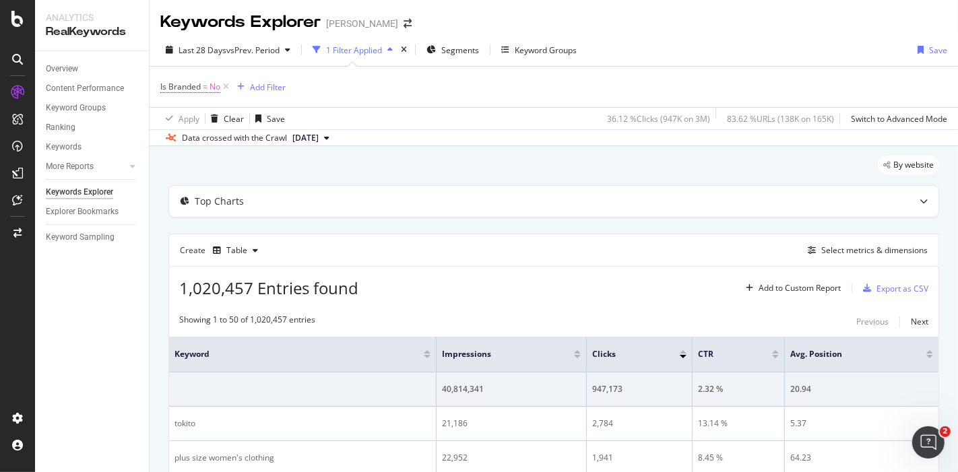
scroll to position [42, 0]
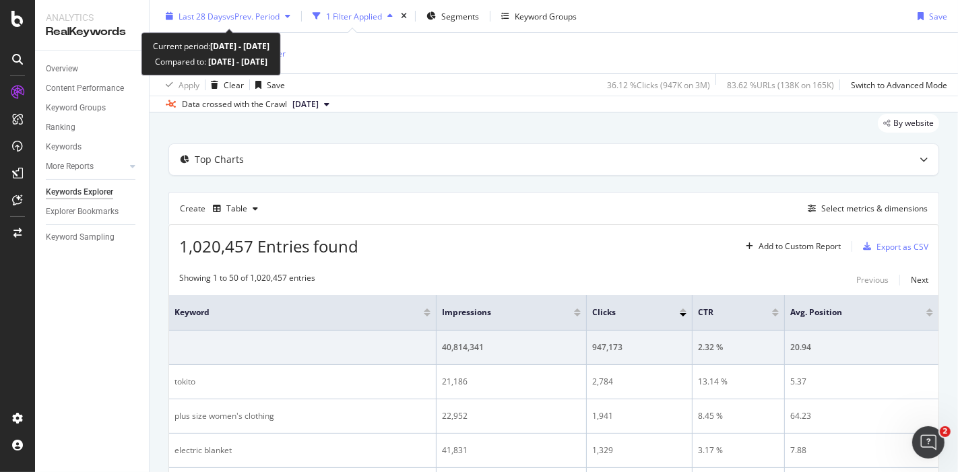
click at [263, 18] on span "vs Prev. Period" at bounding box center [252, 15] width 53 height 11
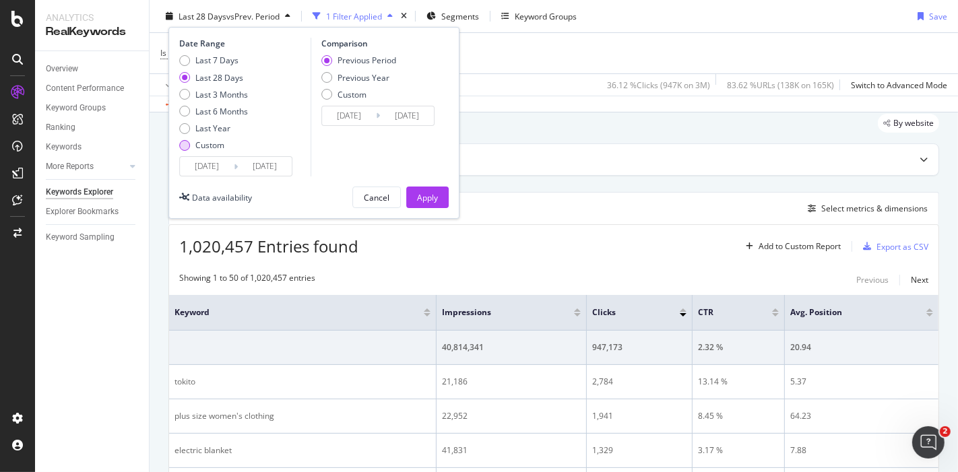
click at [202, 142] on div "Custom" at bounding box center [209, 144] width 29 height 11
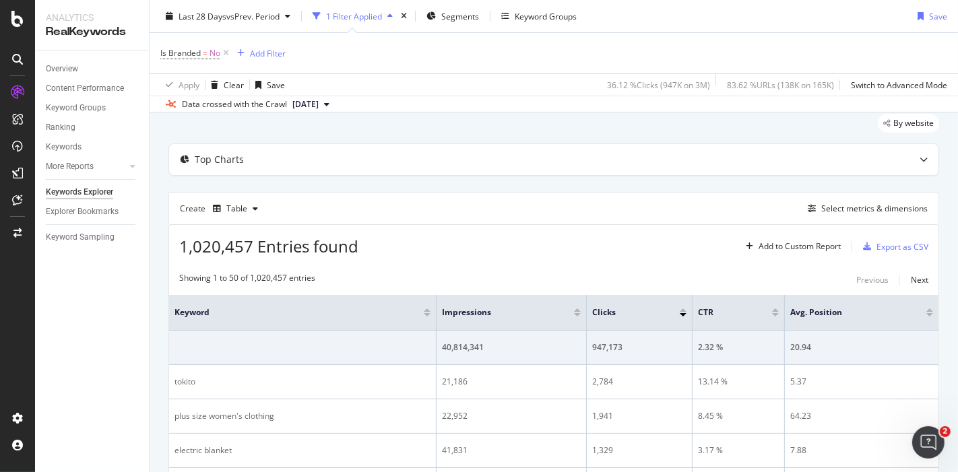
click at [228, 49] on icon at bounding box center [225, 52] width 11 height 13
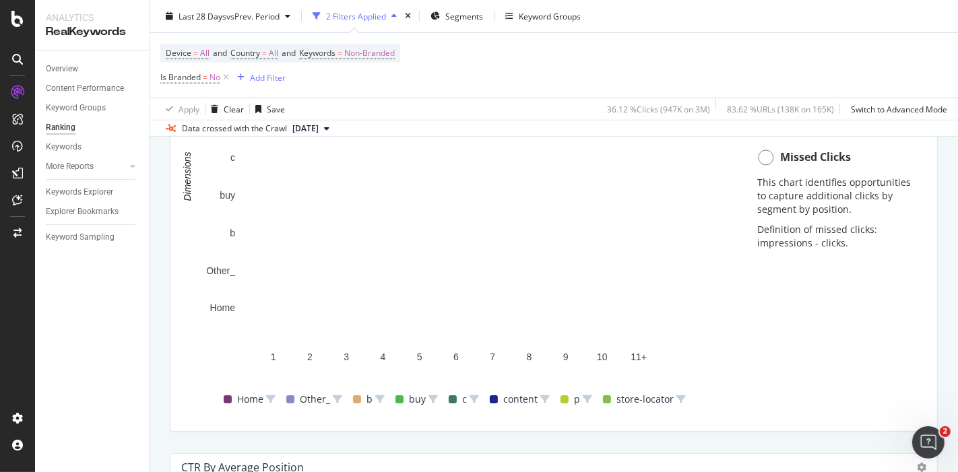
scroll to position [1127, 0]
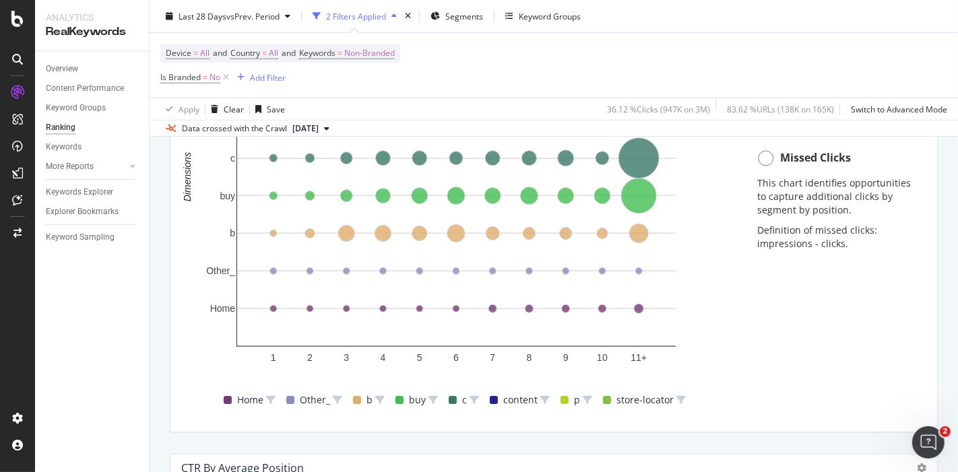
click at [395, 399] on span at bounding box center [399, 400] width 8 height 8
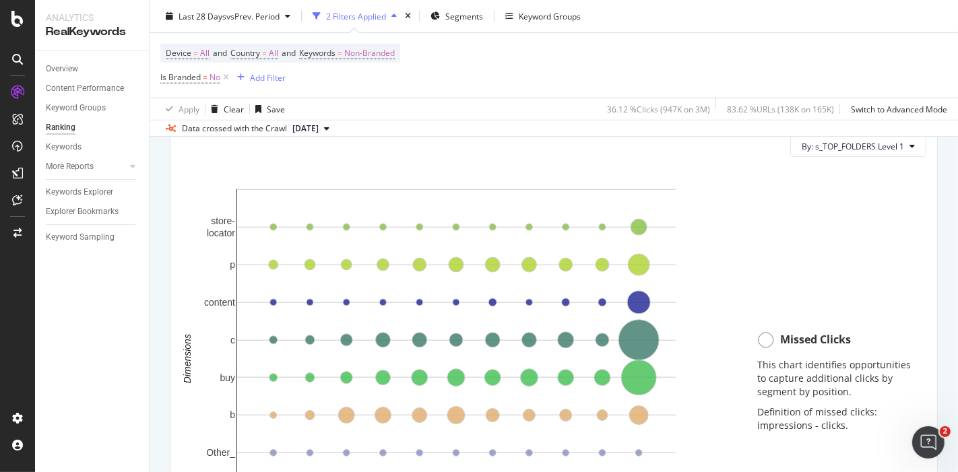
scroll to position [946, 0]
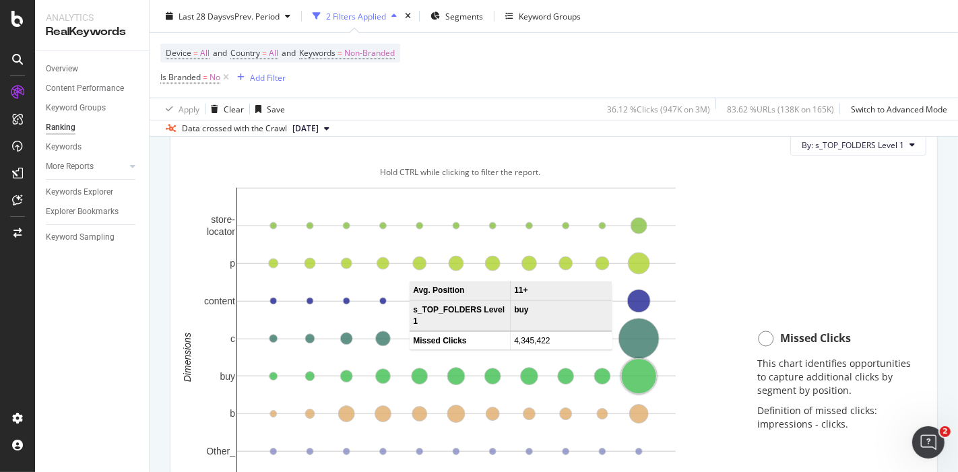
click at [639, 376] on circle "A chart." at bounding box center [638, 376] width 35 height 35
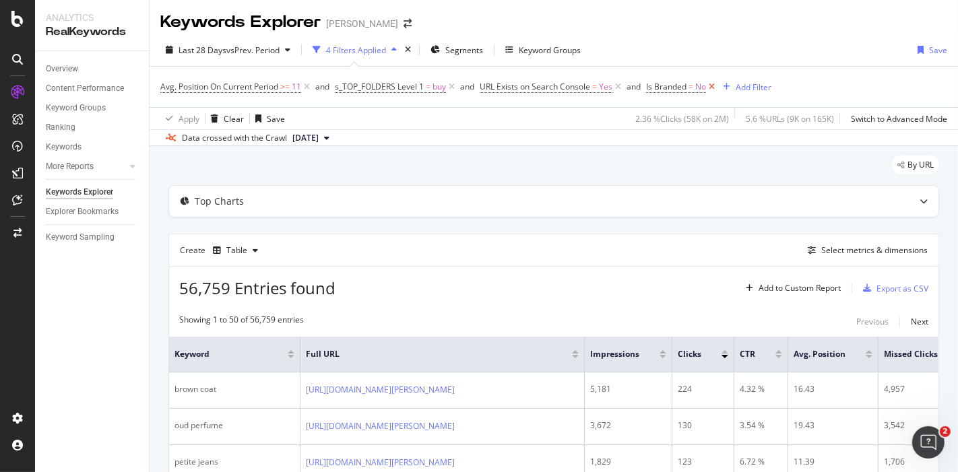
click at [715, 87] on icon at bounding box center [711, 86] width 11 height 13
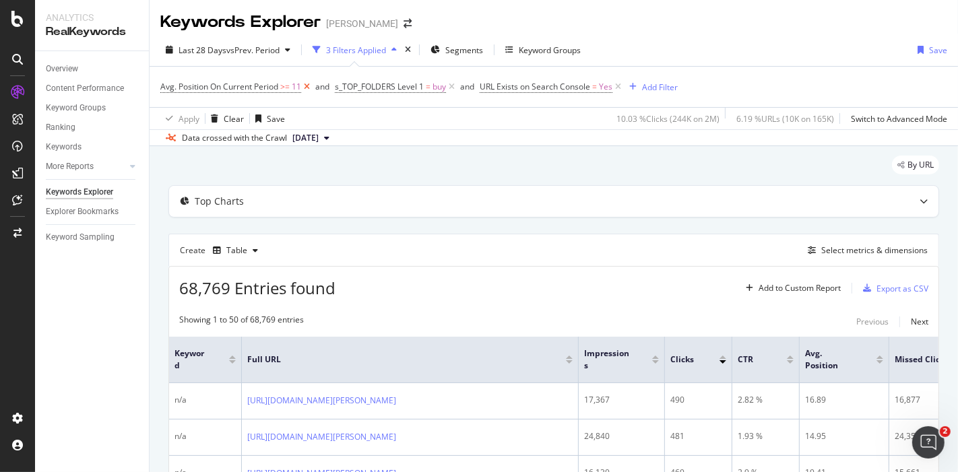
click at [306, 88] on icon at bounding box center [306, 86] width 11 height 13
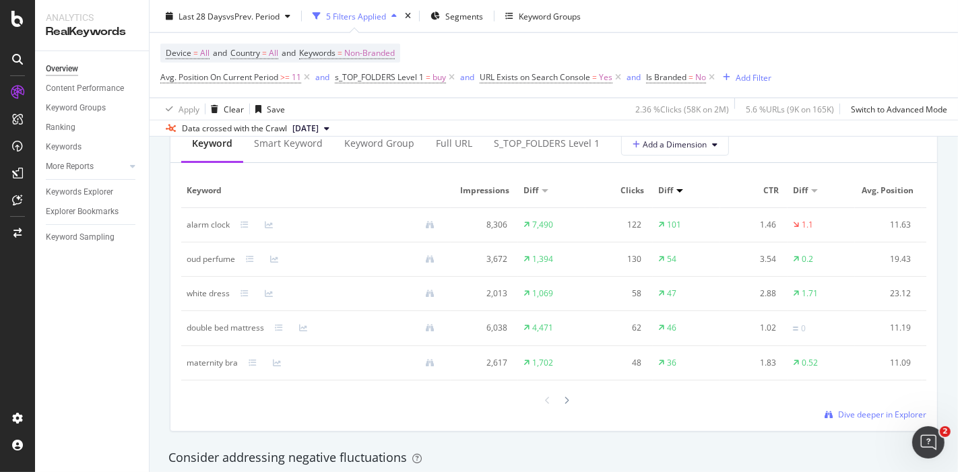
scroll to position [1257, 0]
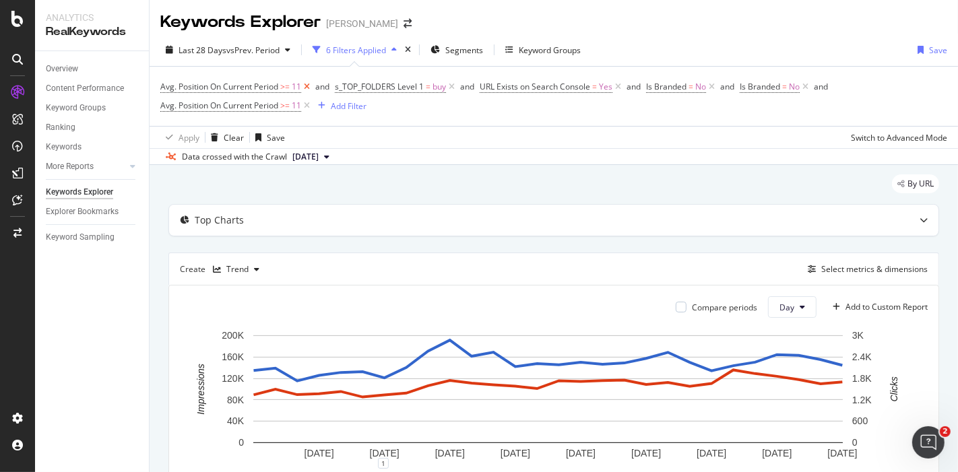
click at [309, 86] on icon at bounding box center [306, 86] width 11 height 13
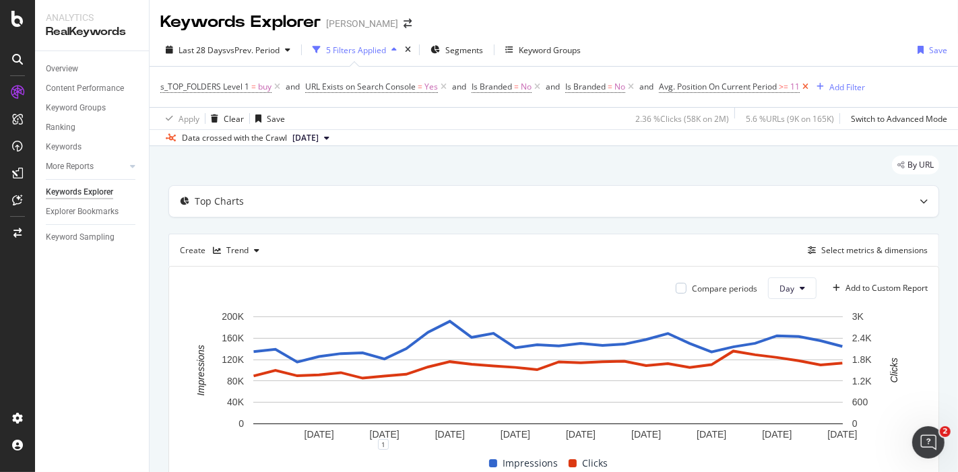
click at [811, 88] on icon at bounding box center [804, 86] width 11 height 13
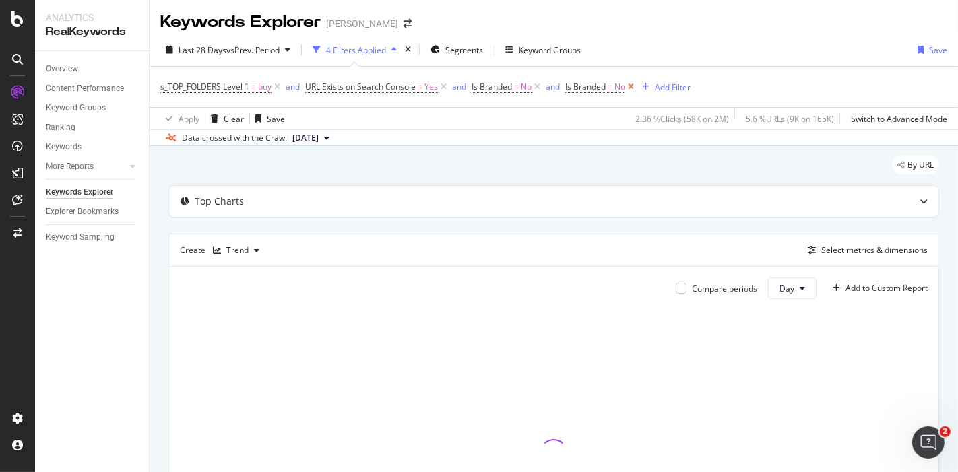
click at [636, 88] on icon at bounding box center [630, 86] width 11 height 13
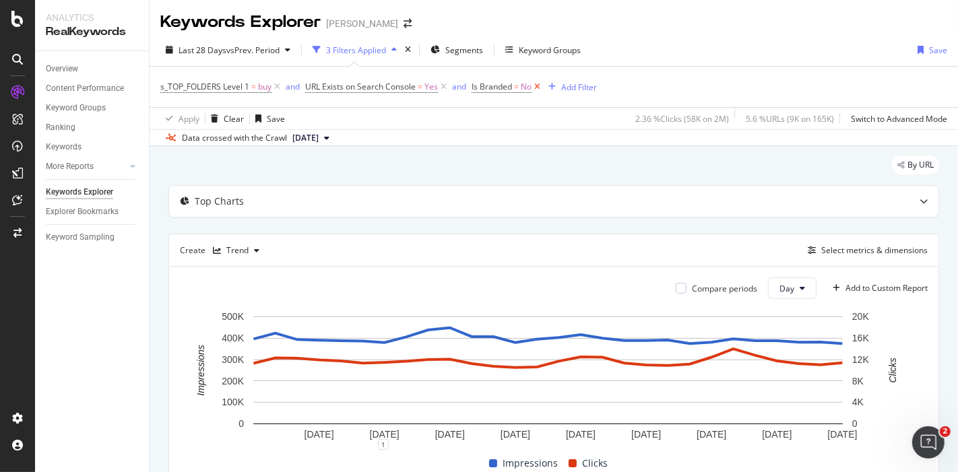
click at [538, 88] on icon at bounding box center [536, 86] width 11 height 13
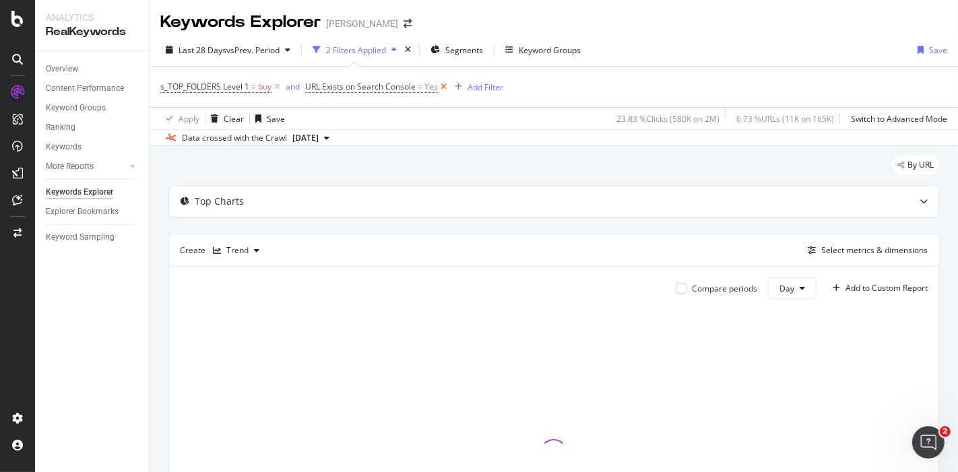
click at [444, 89] on icon at bounding box center [443, 86] width 11 height 13
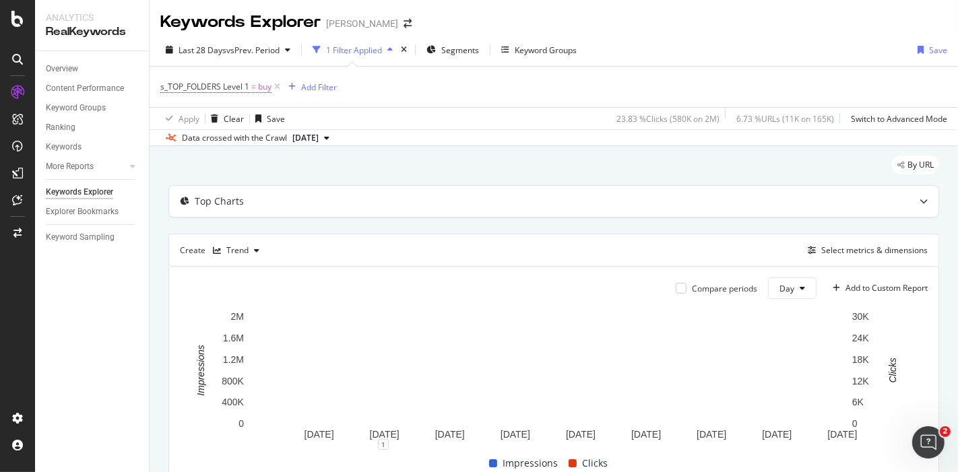
scroll to position [199, 0]
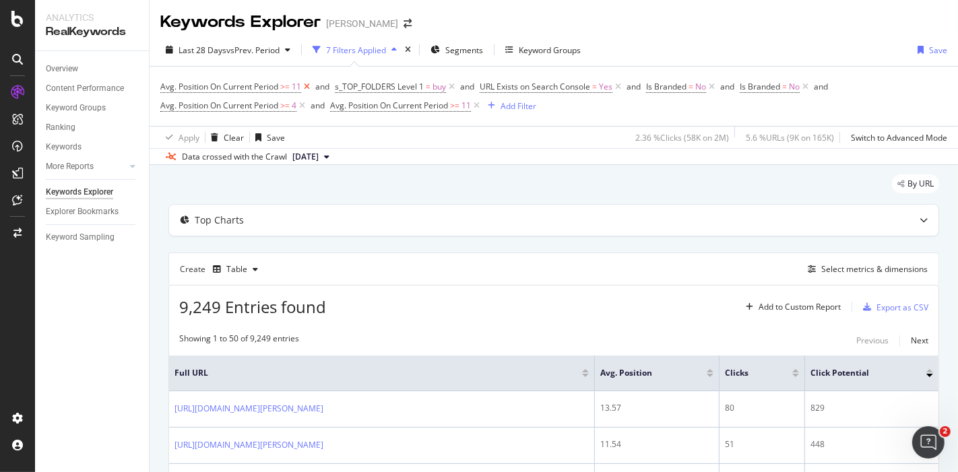
click at [310, 91] on icon at bounding box center [306, 86] width 11 height 13
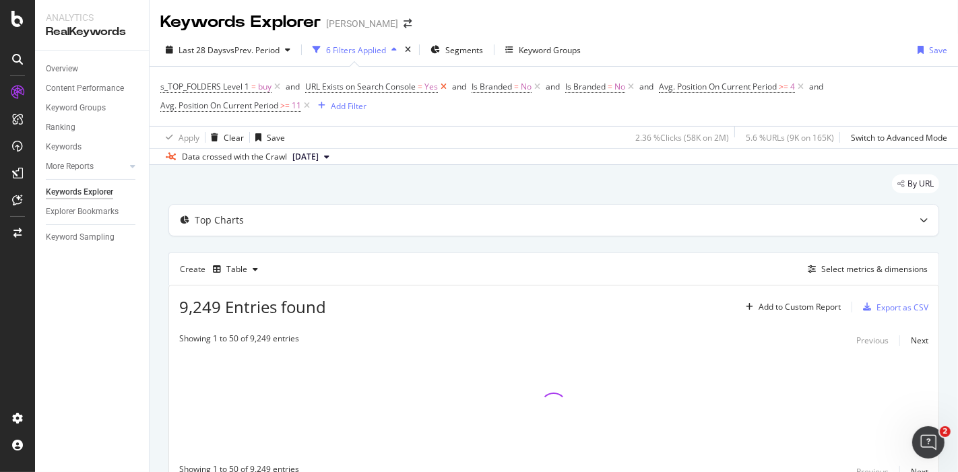
click at [444, 86] on icon at bounding box center [443, 86] width 11 height 13
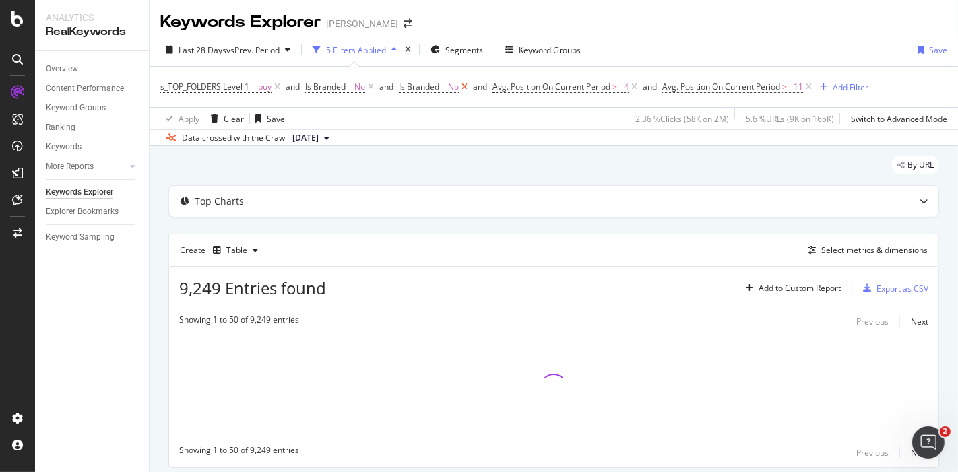
click at [460, 88] on icon at bounding box center [464, 86] width 11 height 13
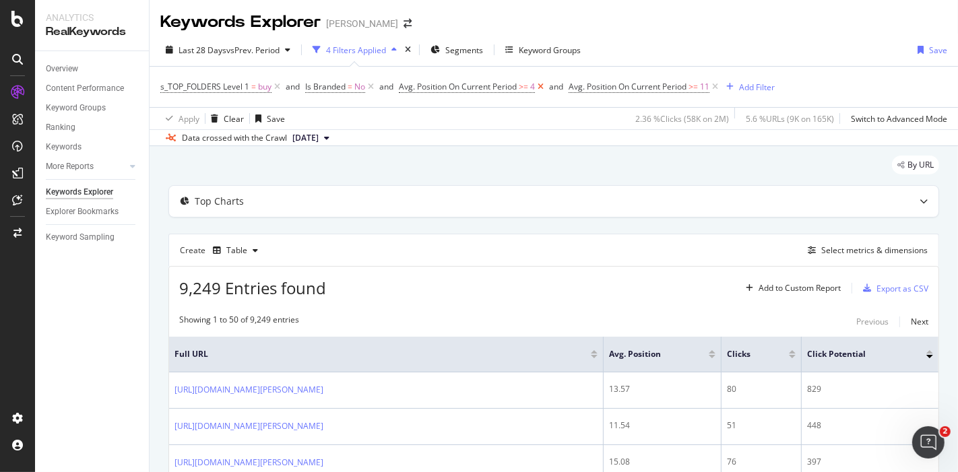
click at [541, 88] on icon at bounding box center [540, 86] width 11 height 13
click at [550, 87] on icon at bounding box center [544, 86] width 11 height 13
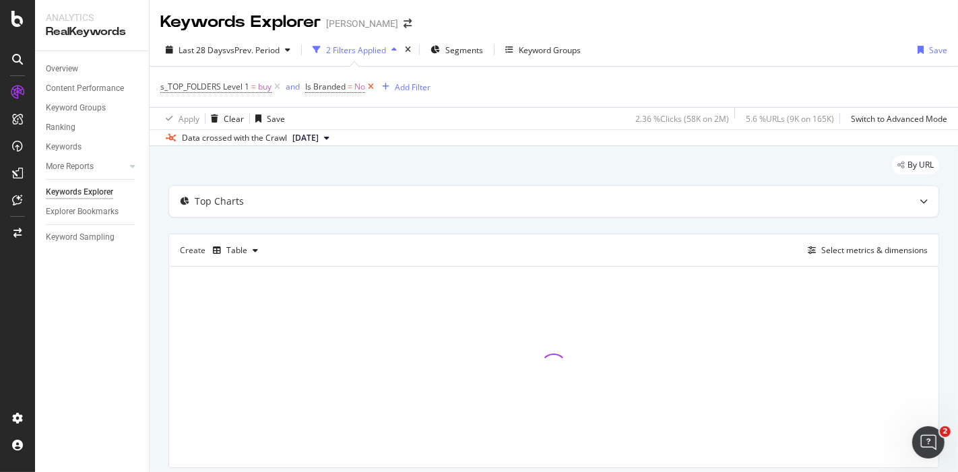
click at [374, 86] on icon at bounding box center [370, 86] width 11 height 13
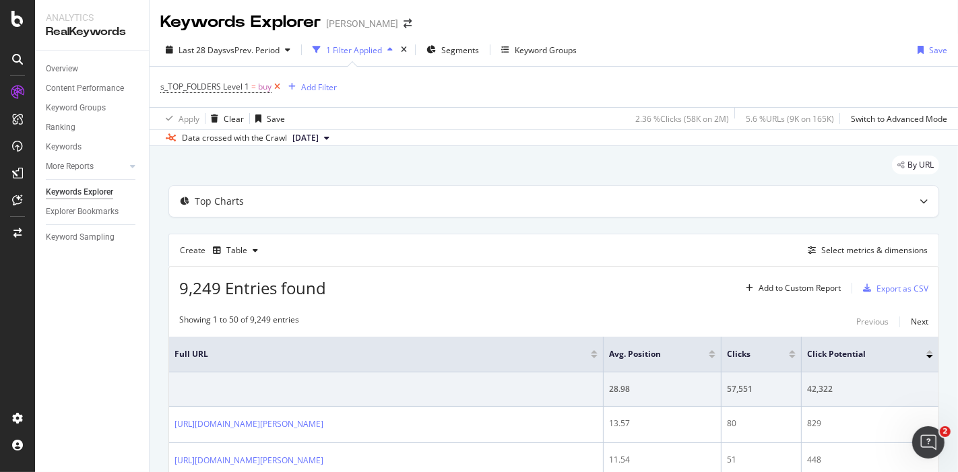
click at [281, 88] on icon at bounding box center [276, 86] width 11 height 13
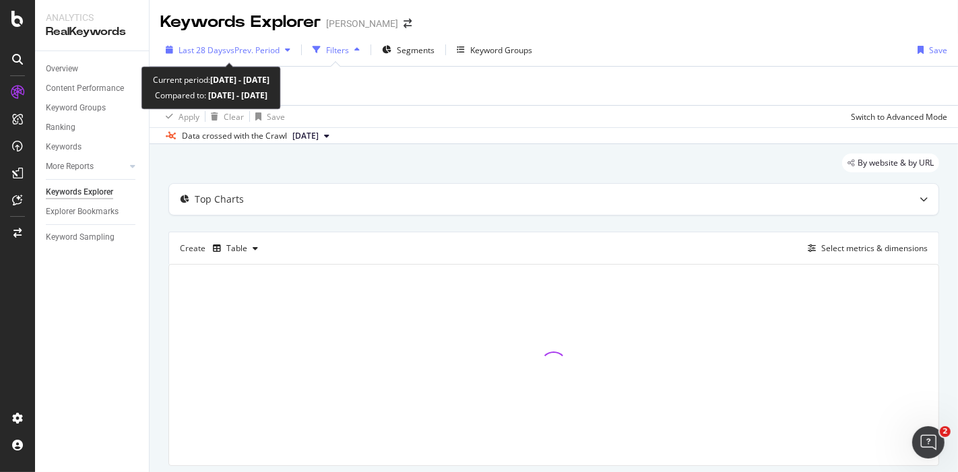
click at [250, 51] on span "vs Prev. Period" at bounding box center [252, 49] width 53 height 11
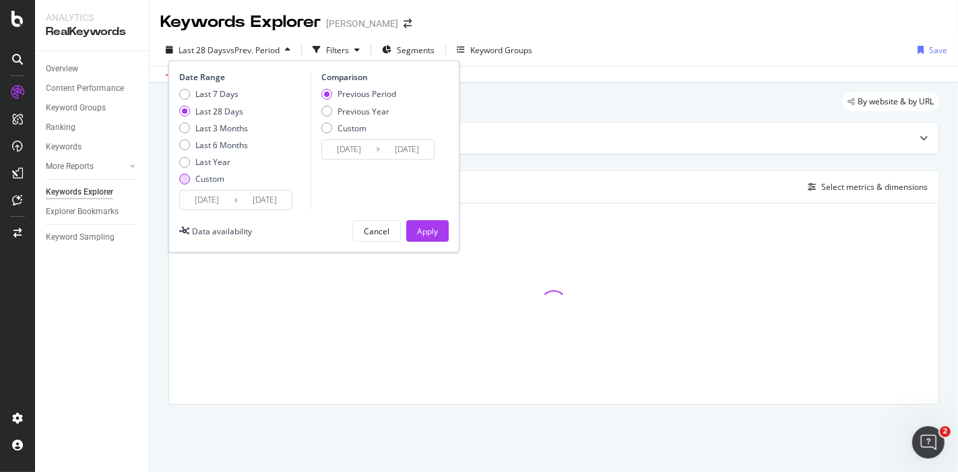
click at [182, 178] on div "Custom" at bounding box center [184, 179] width 11 height 11
click at [202, 199] on input "[DATE]" at bounding box center [207, 200] width 54 height 19
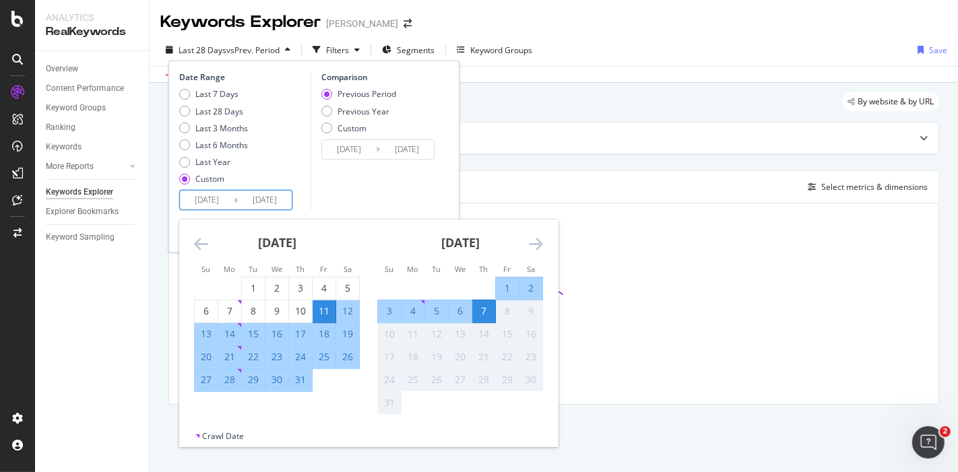
click at [200, 241] on icon "Move backward to switch to the previous month." at bounding box center [201, 244] width 14 height 16
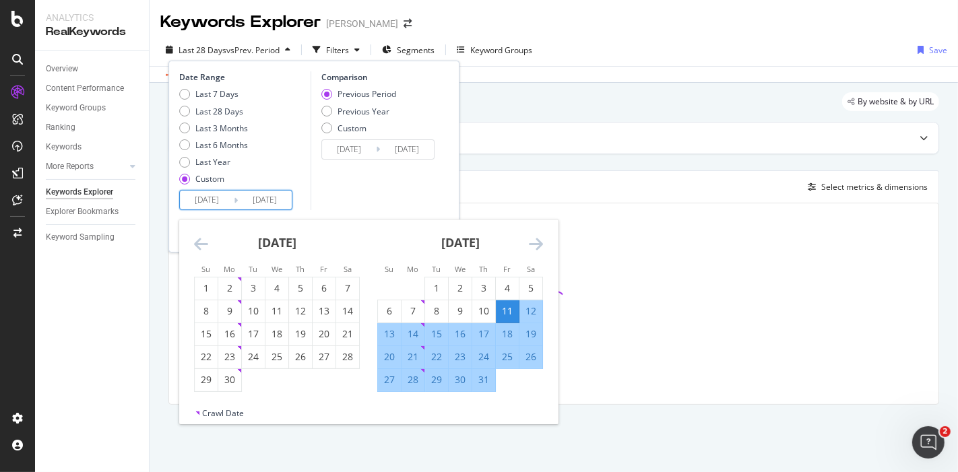
click at [200, 241] on icon "Move backward to switch to the previous month." at bounding box center [201, 244] width 14 height 16
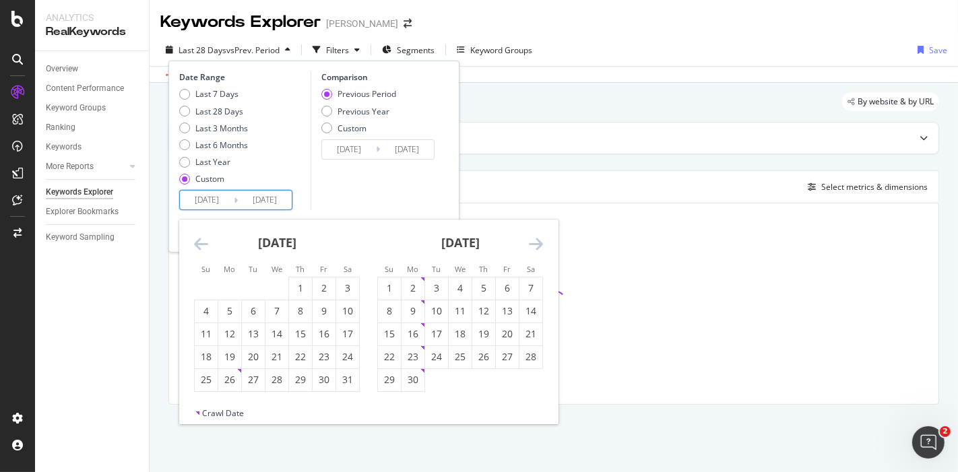
click at [200, 241] on icon "Move backward to switch to the previous month." at bounding box center [201, 244] width 14 height 16
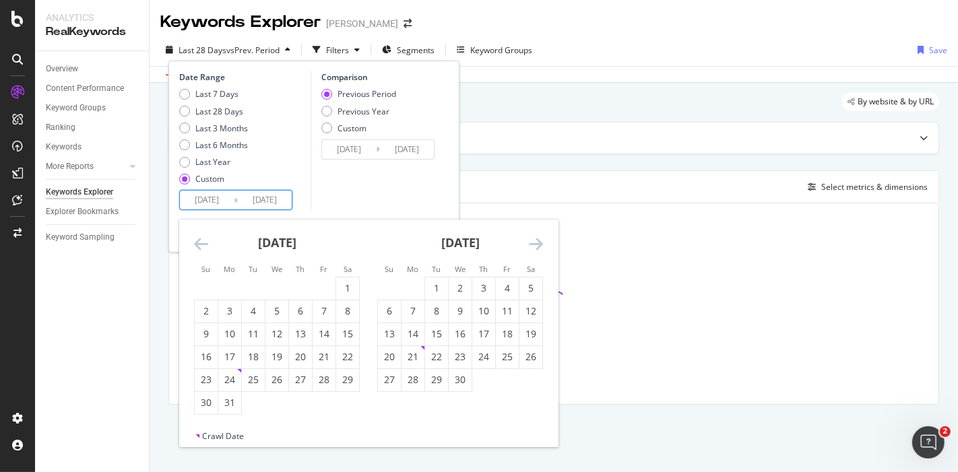
click at [200, 241] on icon "Move backward to switch to the previous month." at bounding box center [201, 244] width 14 height 16
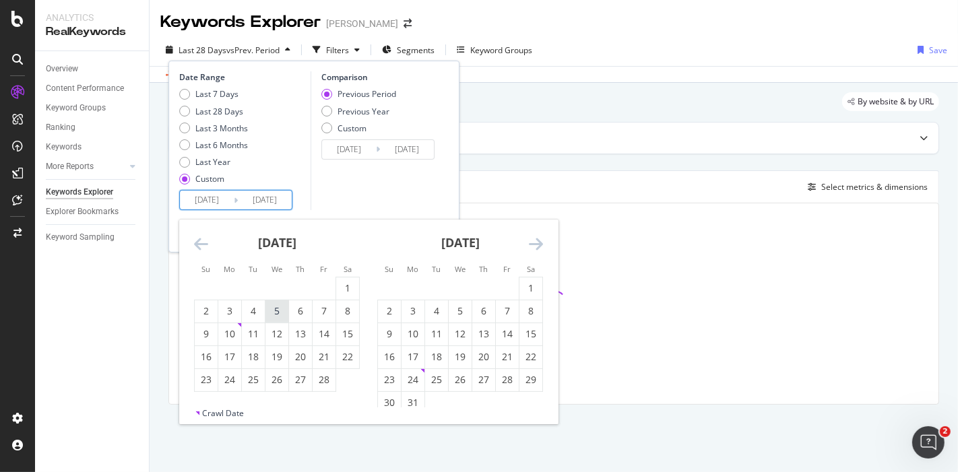
click at [279, 310] on div "5" at bounding box center [276, 310] width 23 height 13
type input "[DATE]"
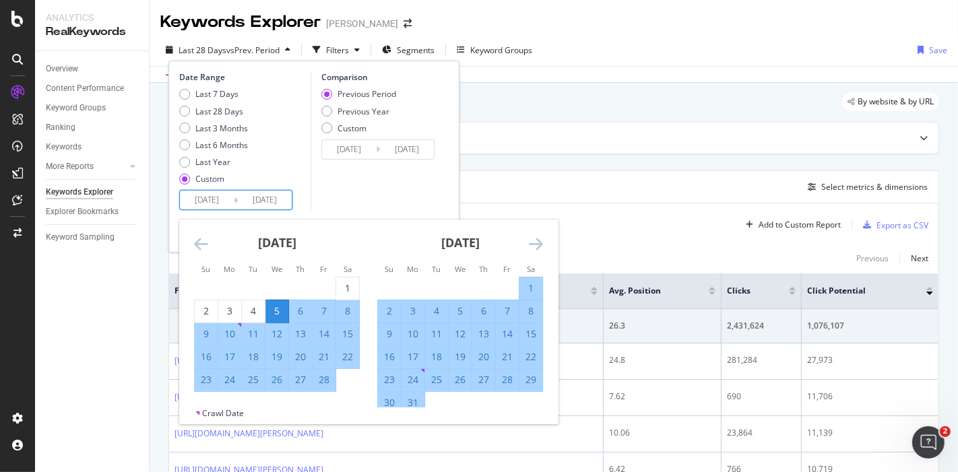
click at [535, 247] on icon "Move forward to switch to the next month." at bounding box center [536, 244] width 14 height 16
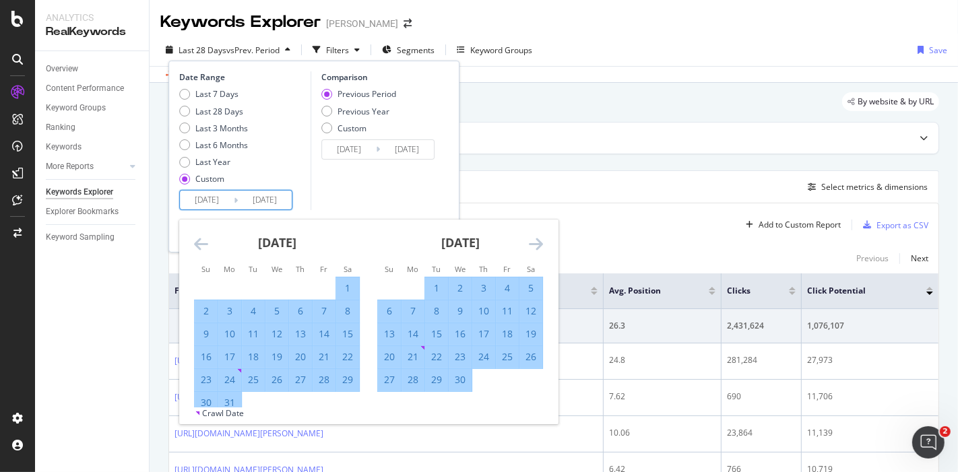
click at [535, 247] on icon "Move forward to switch to the next month." at bounding box center [536, 244] width 14 height 16
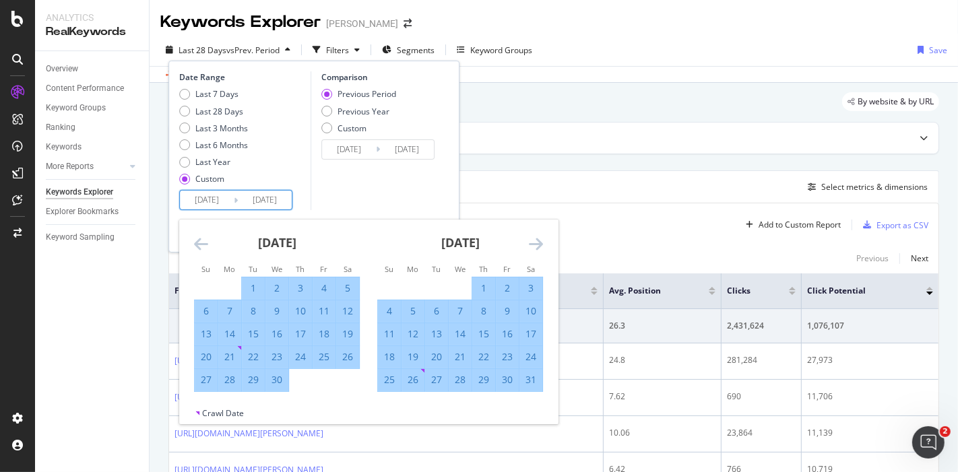
click at [535, 247] on icon "Move forward to switch to the next month." at bounding box center [536, 244] width 14 height 16
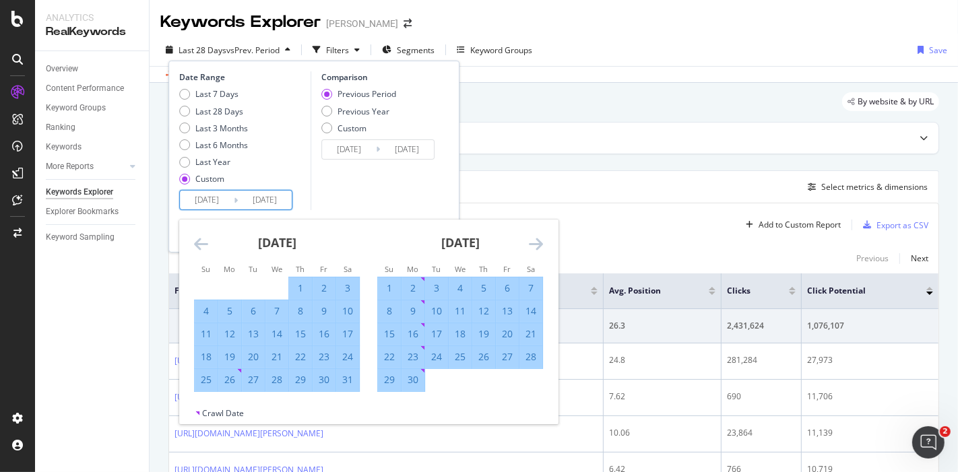
click at [227, 318] on div "5" at bounding box center [229, 311] width 23 height 22
type input "[DATE]"
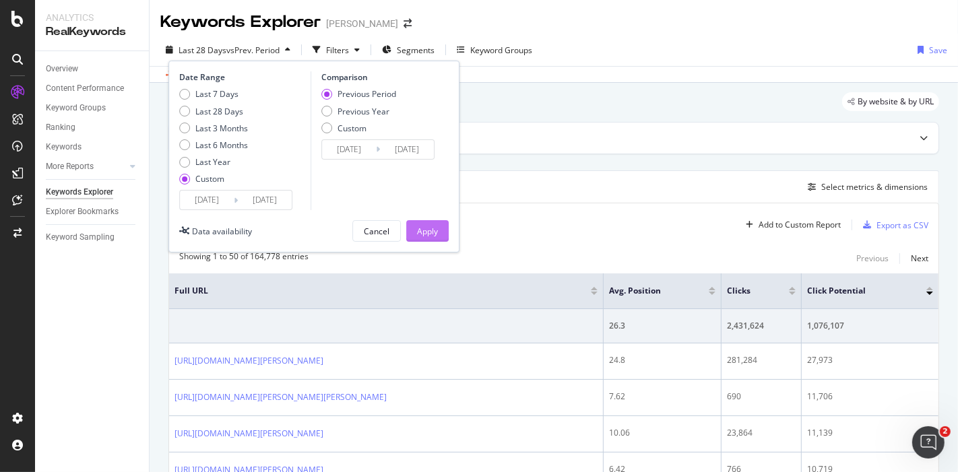
click at [423, 233] on div "Apply" at bounding box center [427, 231] width 21 height 11
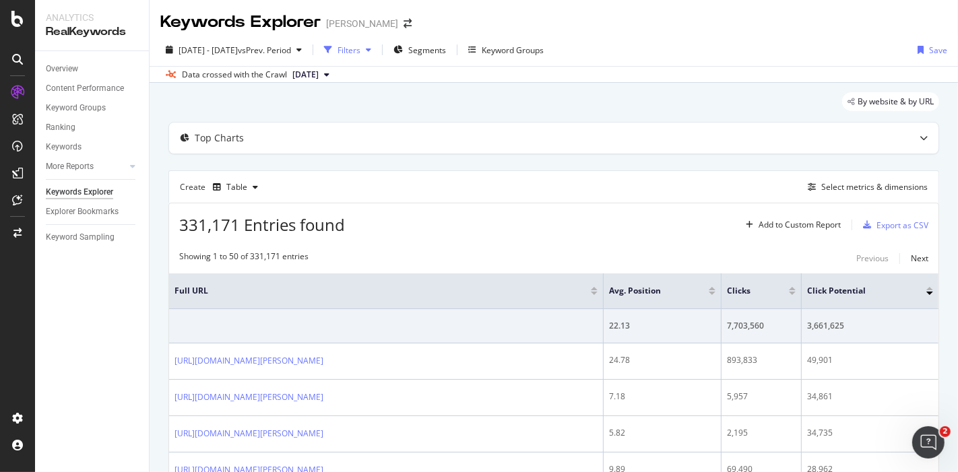
click at [360, 55] on div "Filters" at bounding box center [348, 49] width 23 height 11
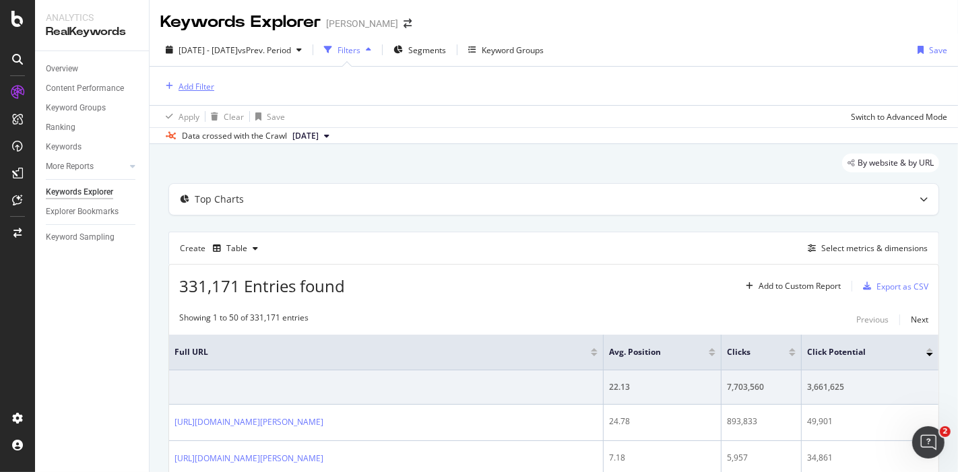
click at [203, 79] on div "Add Filter" at bounding box center [187, 86] width 54 height 15
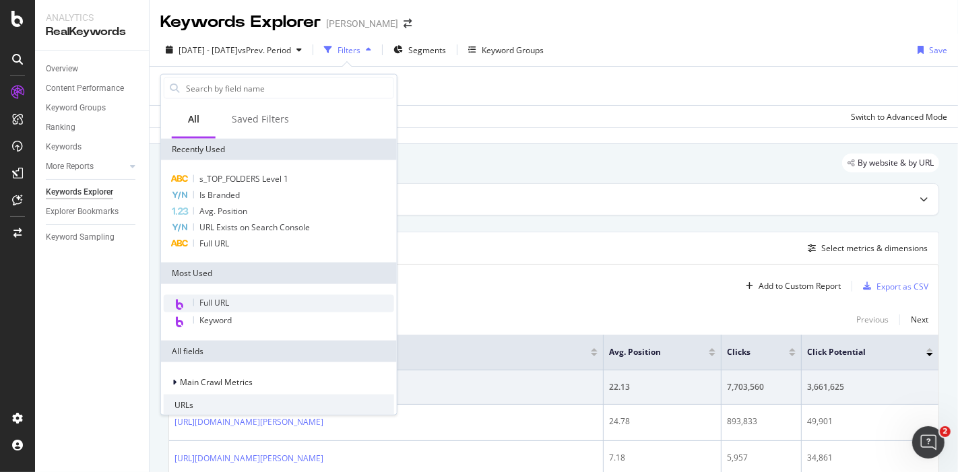
click at [230, 302] on div "Full URL" at bounding box center [279, 304] width 230 height 18
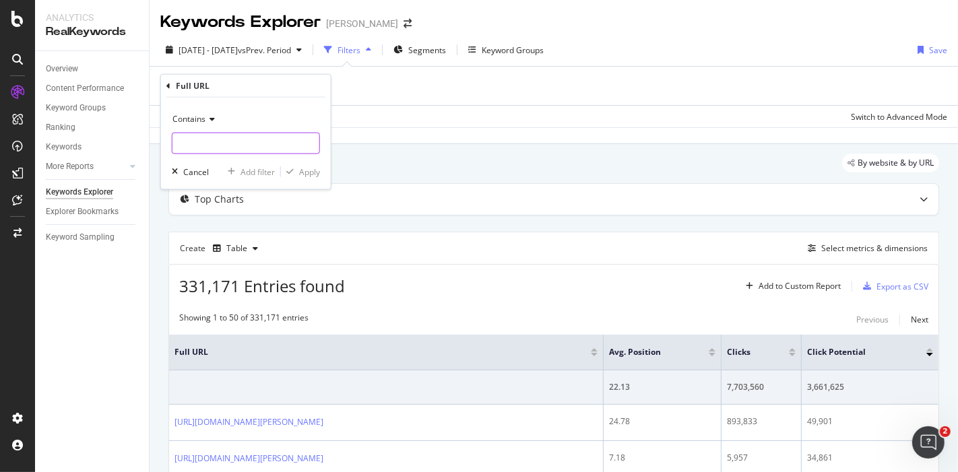
click at [263, 144] on input "text" at bounding box center [245, 144] width 147 height 22
type input "/buy/"
click at [299, 168] on div "Apply" at bounding box center [309, 171] width 21 height 11
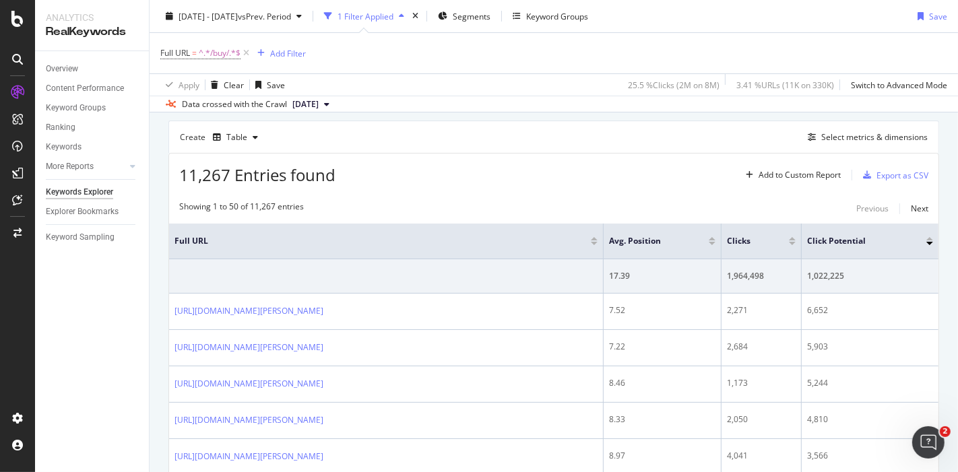
scroll to position [113, 0]
click at [834, 137] on div "Select metrics & dimensions" at bounding box center [874, 136] width 106 height 11
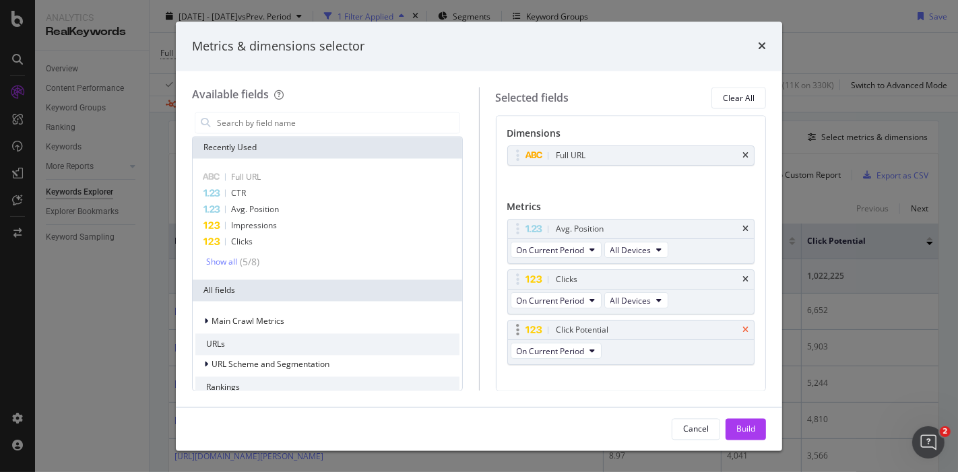
click at [742, 328] on icon "times" at bounding box center [745, 331] width 6 height 8
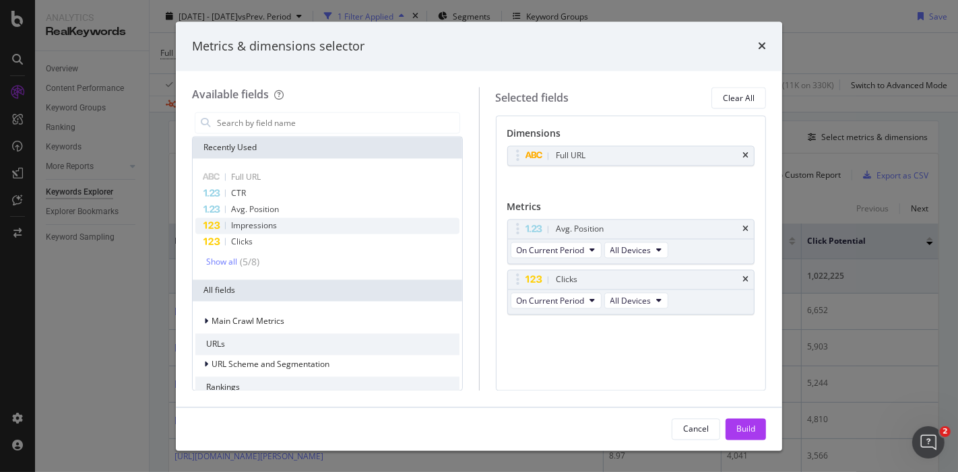
click at [313, 226] on div "Impressions" at bounding box center [327, 226] width 264 height 16
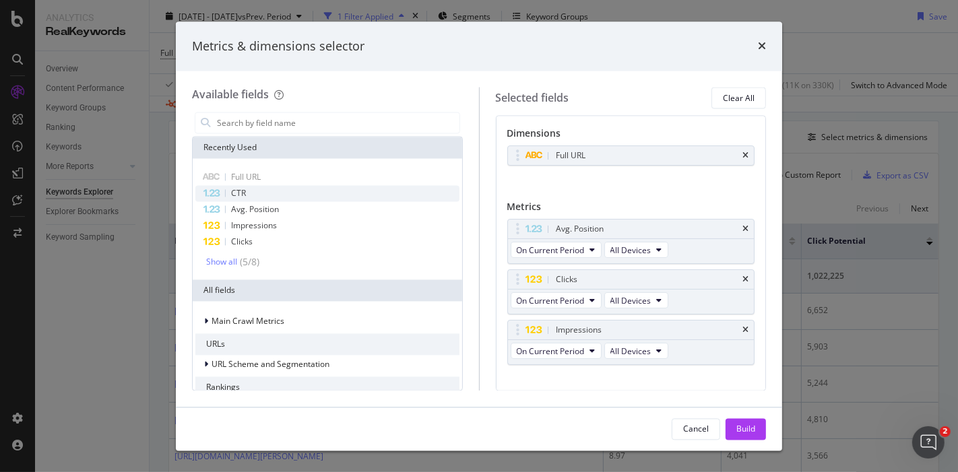
click at [279, 192] on div "CTR" at bounding box center [327, 194] width 264 height 16
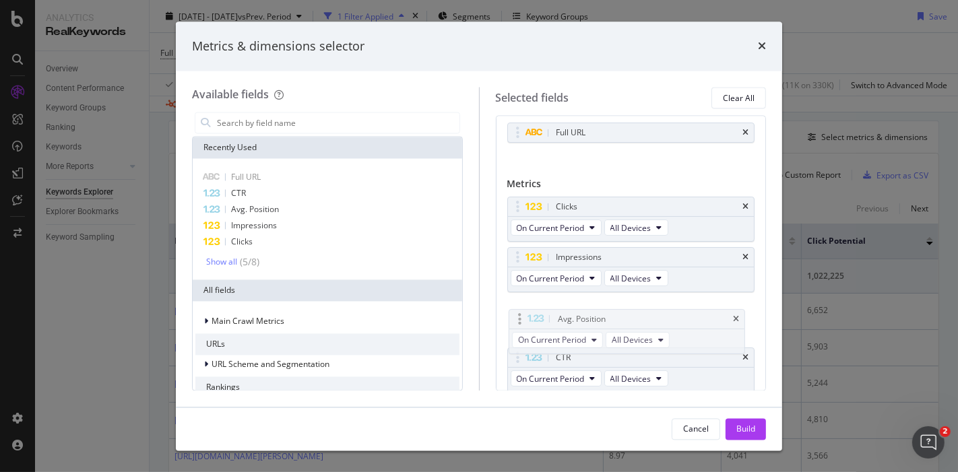
drag, startPoint x: 514, startPoint y: 203, endPoint x: 516, endPoint y: 308, distance: 105.1
click at [739, 429] on div "Build" at bounding box center [745, 428] width 19 height 11
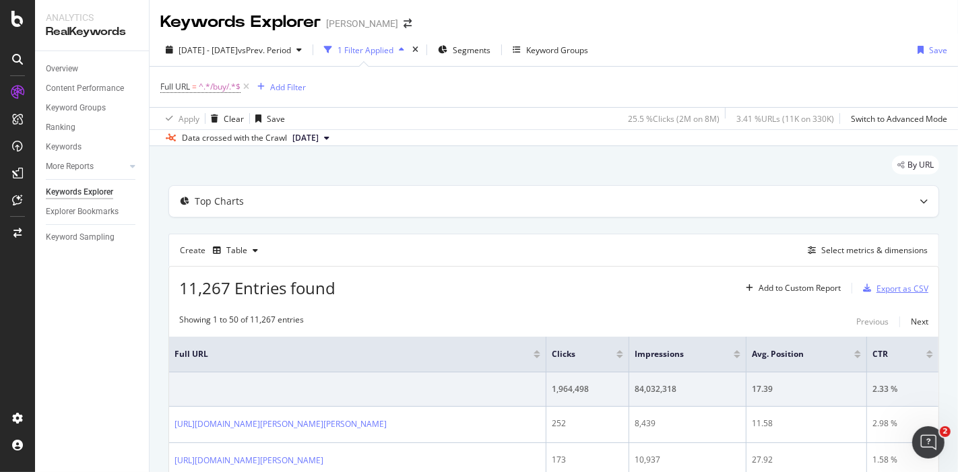
click at [863, 284] on div "button" at bounding box center [866, 288] width 19 height 8
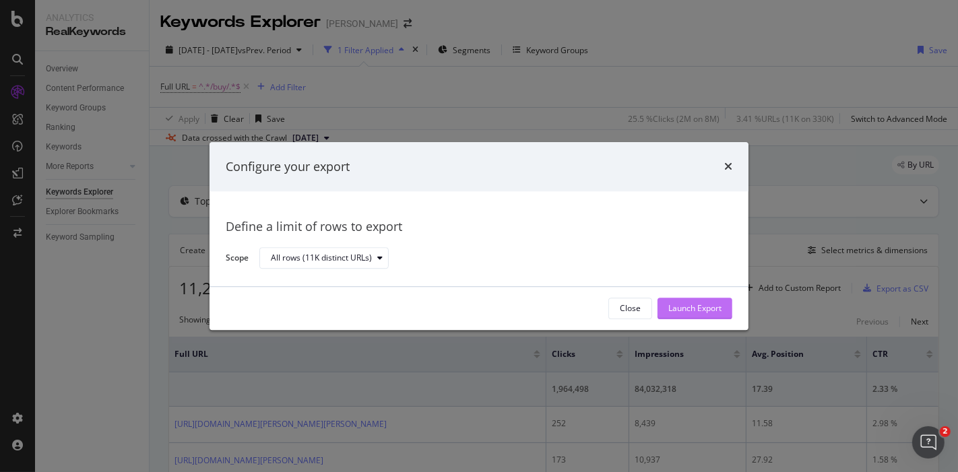
click at [719, 311] on div "Launch Export" at bounding box center [694, 308] width 53 height 11
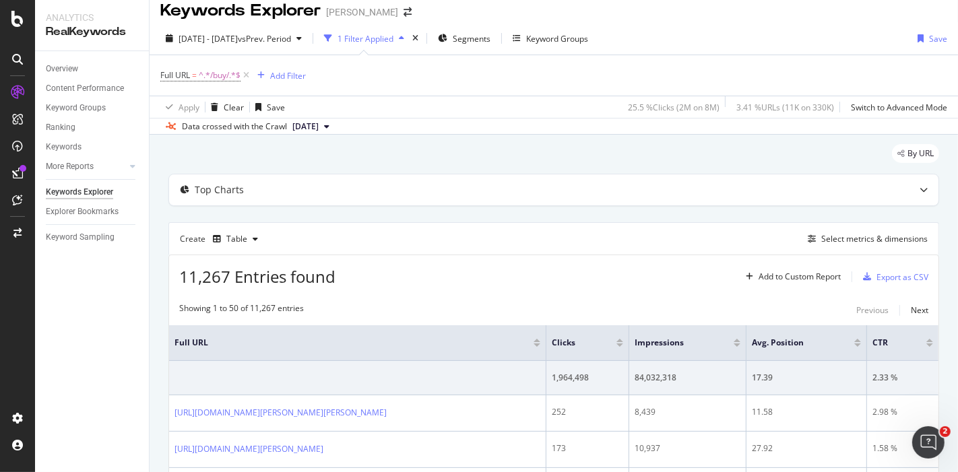
scroll to position [5, 0]
